Goal: Find specific page/section

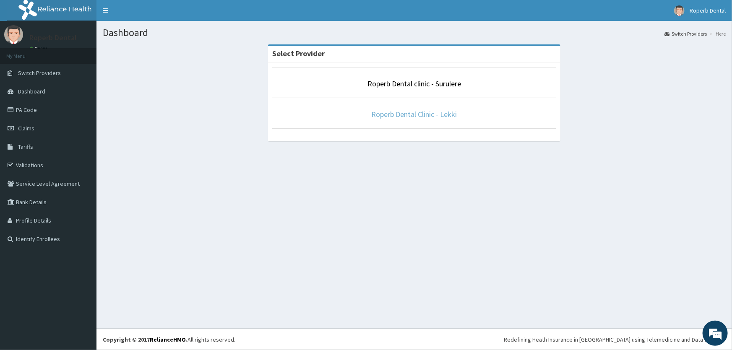
click at [409, 116] on link "Roperb Dental Clinic - Lekki" at bounding box center [415, 115] width 86 height 10
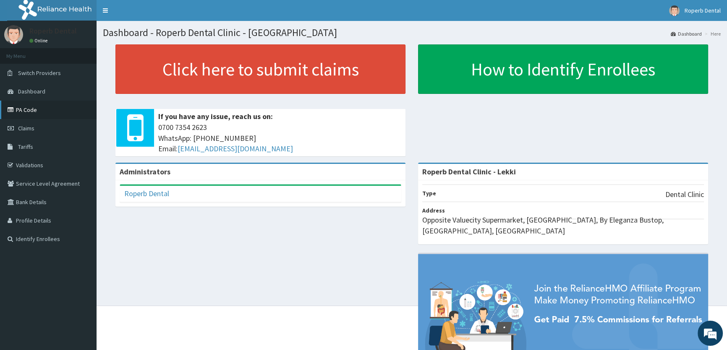
click at [34, 104] on link "PA Code" at bounding box center [48, 110] width 97 height 18
